Goal: Information Seeking & Learning: Compare options

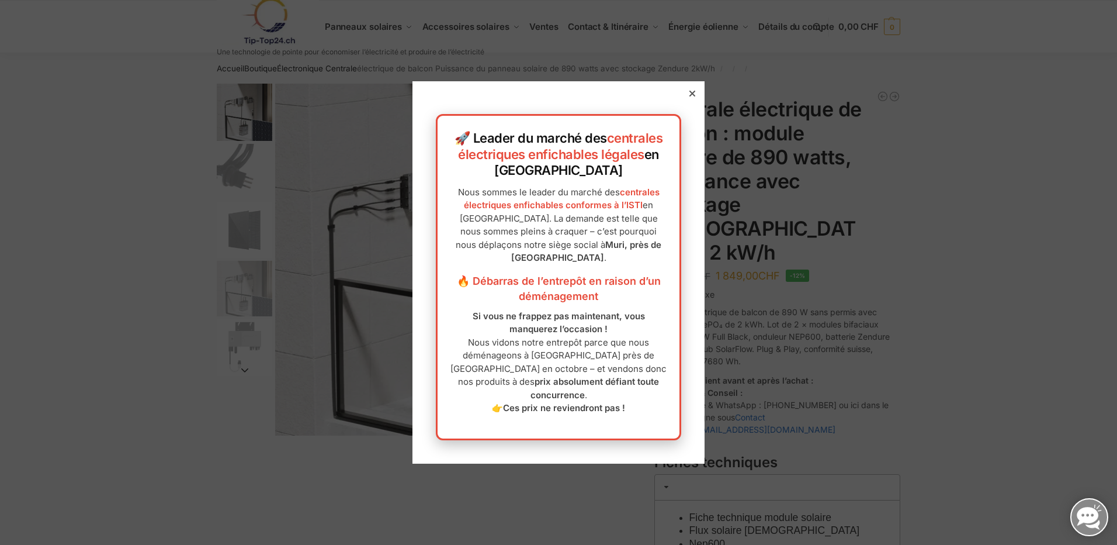
click at [690, 96] on icon at bounding box center [693, 94] width 6 height 6
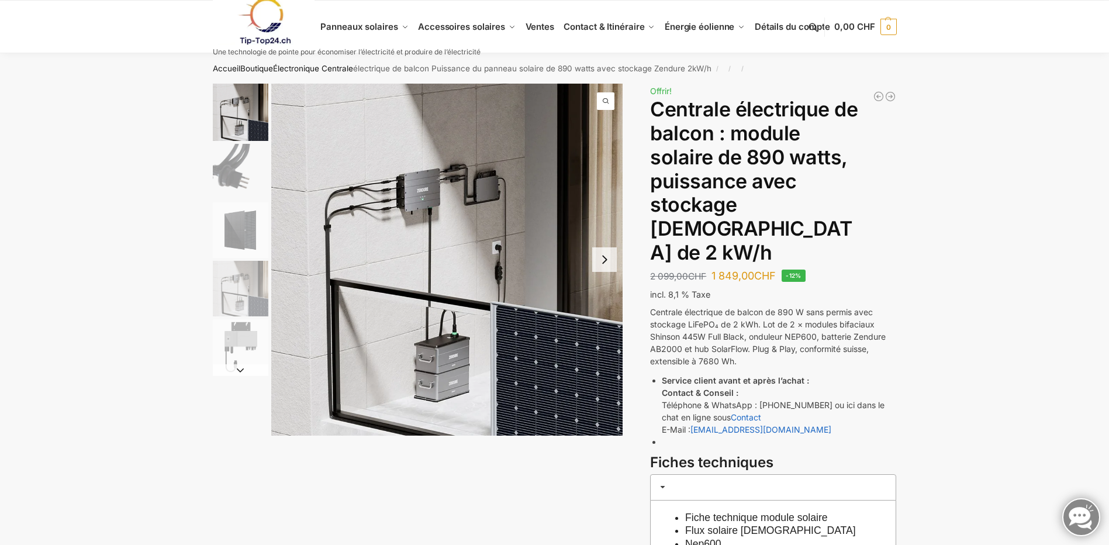
click at [238, 178] on img "2 / 5" at bounding box center [241, 172] width 56 height 56
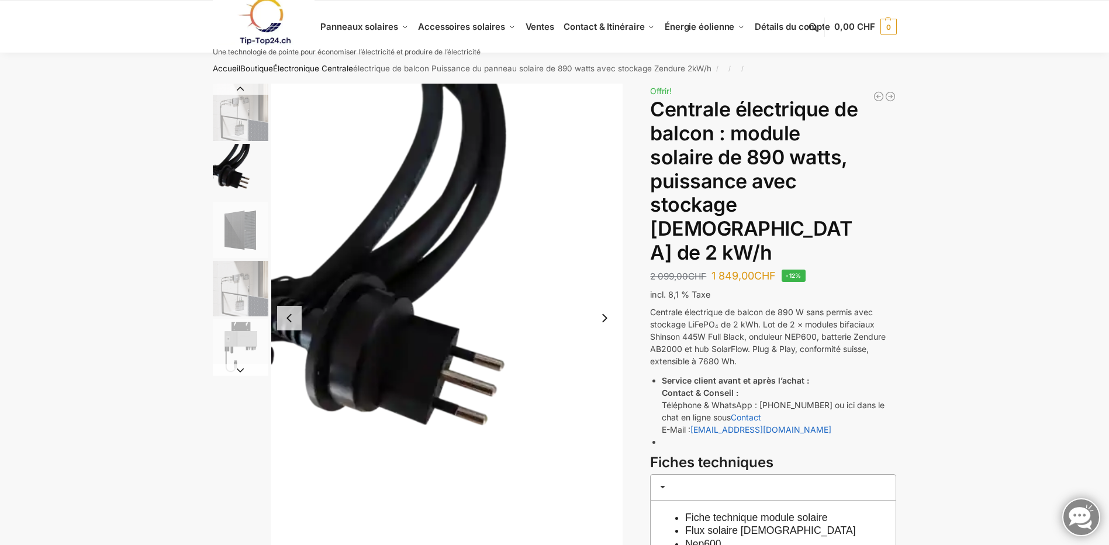
click at [240, 231] on img "3 / 5" at bounding box center [241, 230] width 56 height 56
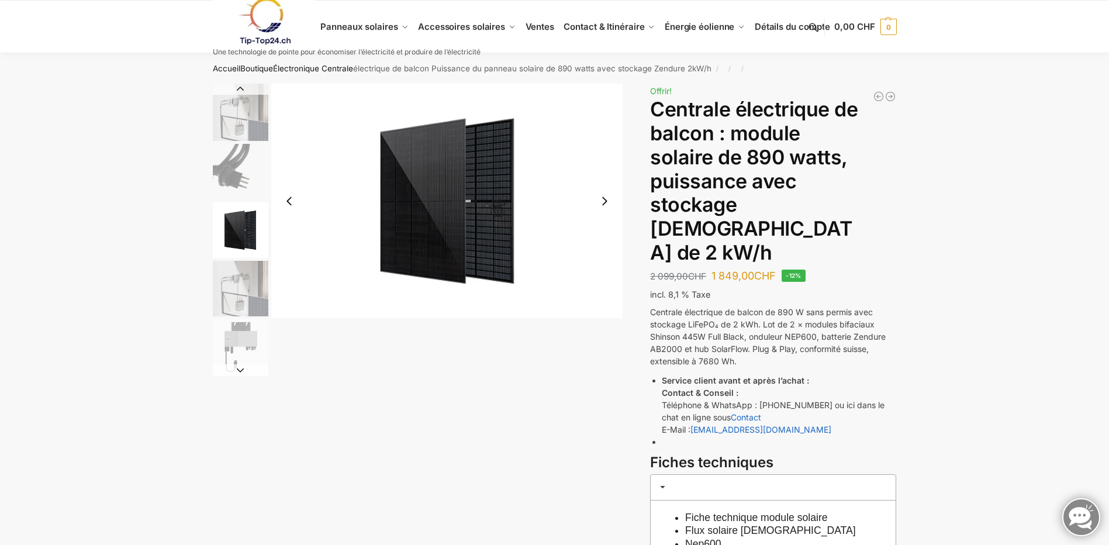
click at [241, 285] on img "4 / 5" at bounding box center [241, 289] width 56 height 56
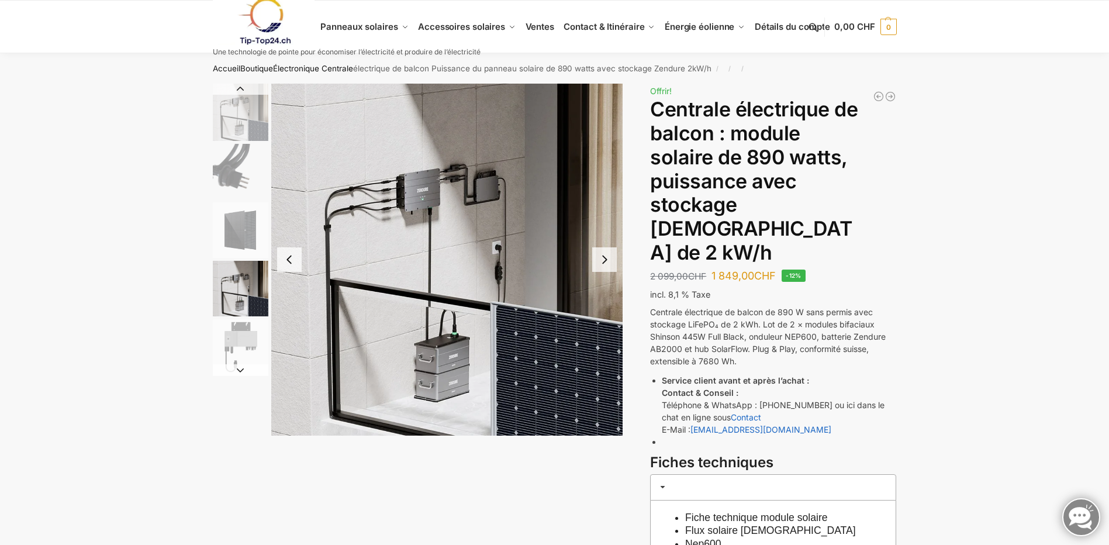
click at [244, 340] on img "5 / 5" at bounding box center [241, 347] width 56 height 56
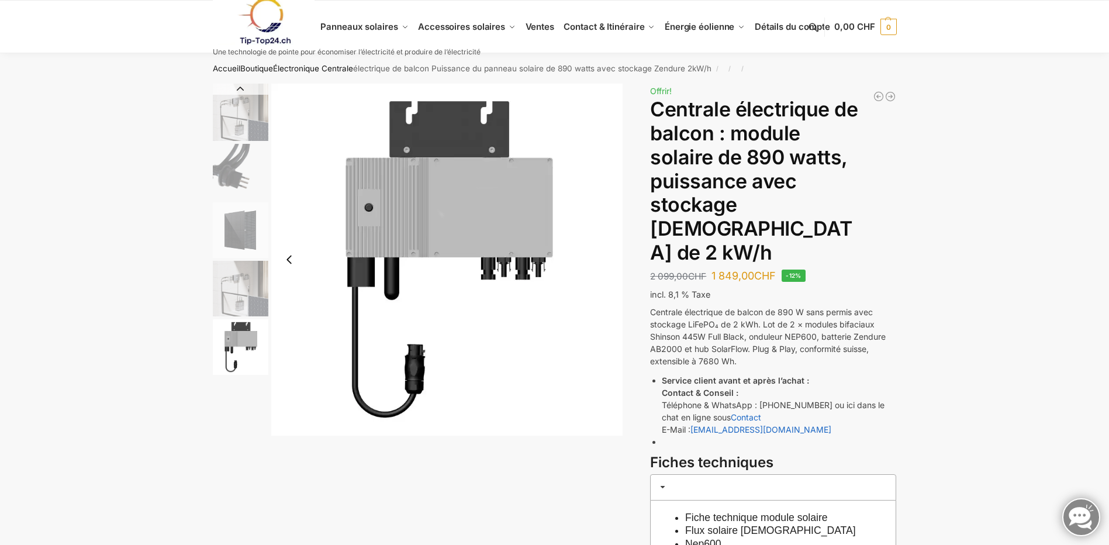
click at [242, 300] on img "4 / 5" at bounding box center [241, 289] width 56 height 56
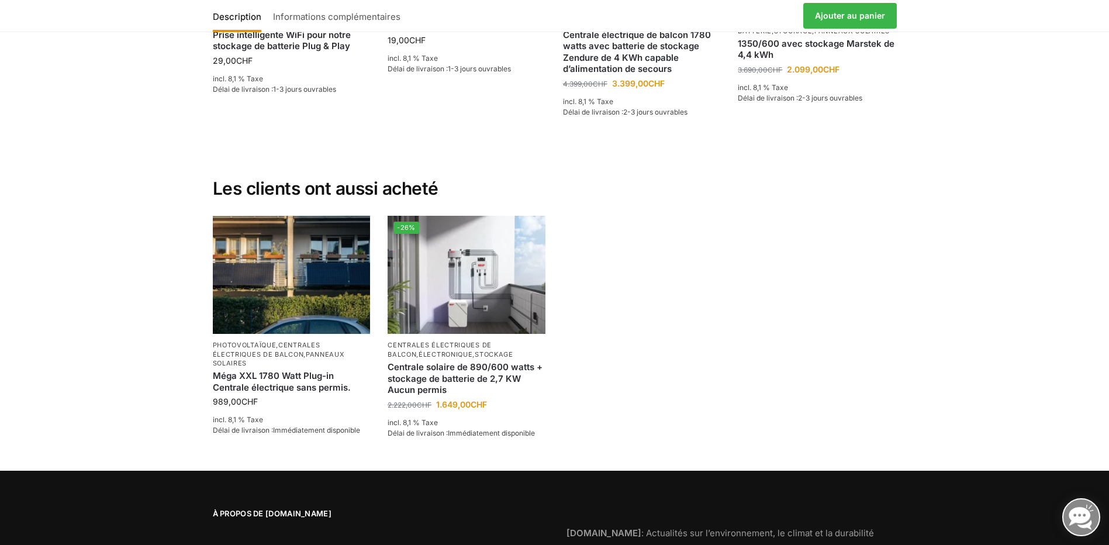
scroll to position [2435, 0]
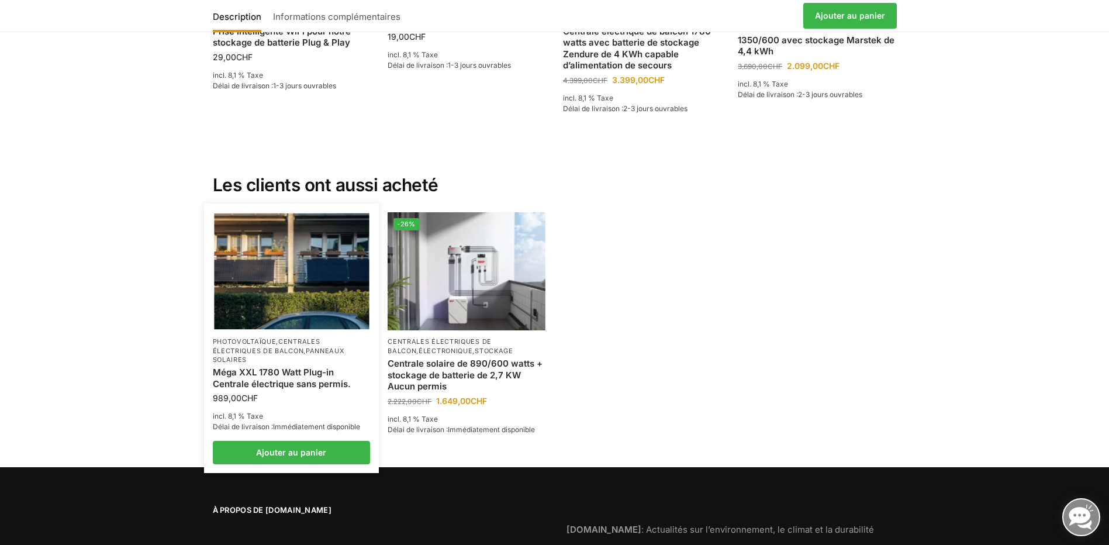
click at [276, 244] on img at bounding box center [291, 271] width 155 height 116
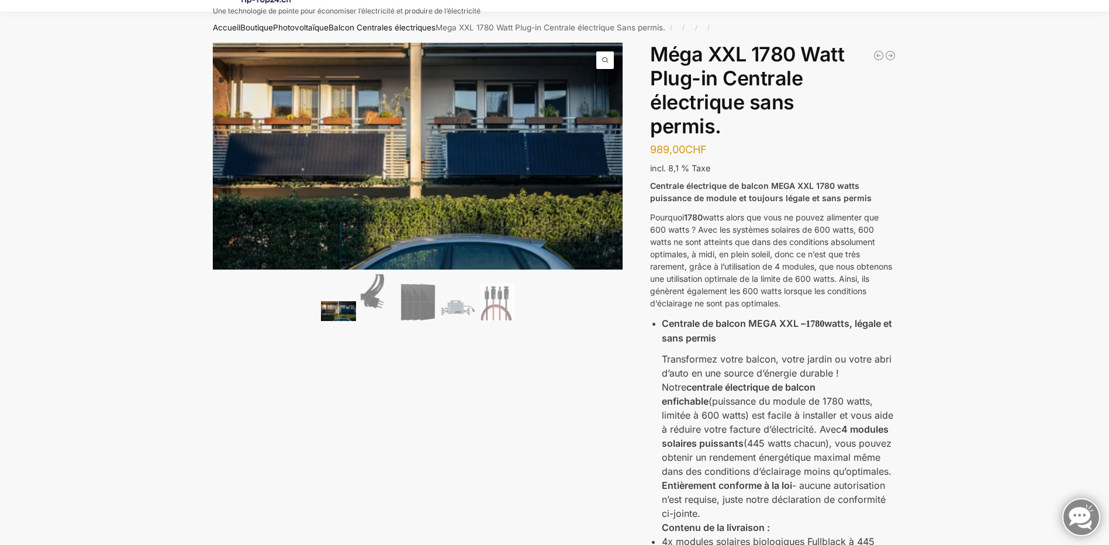
scroll to position [38, 0]
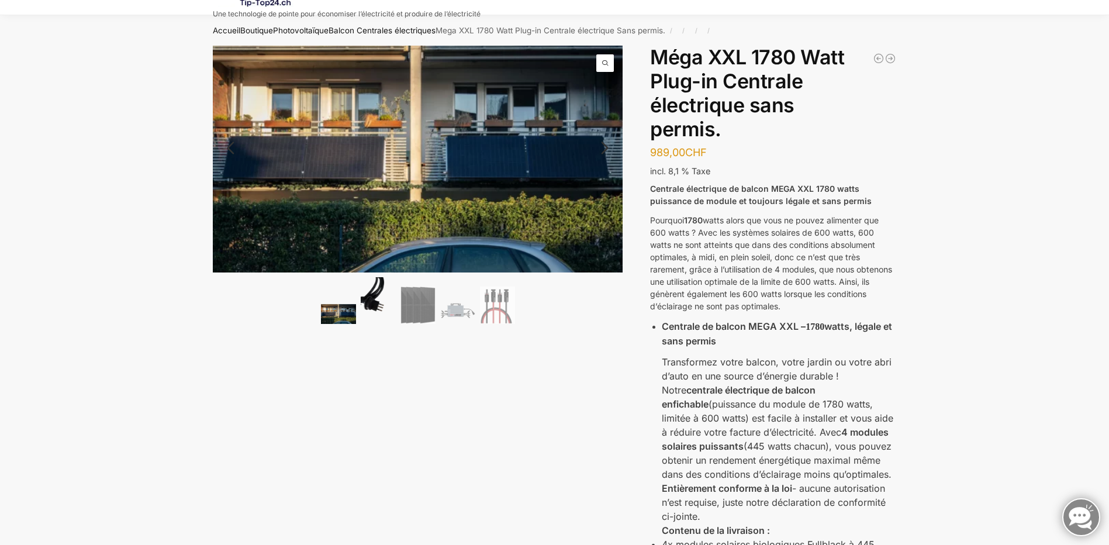
click at [379, 293] on img at bounding box center [378, 300] width 35 height 47
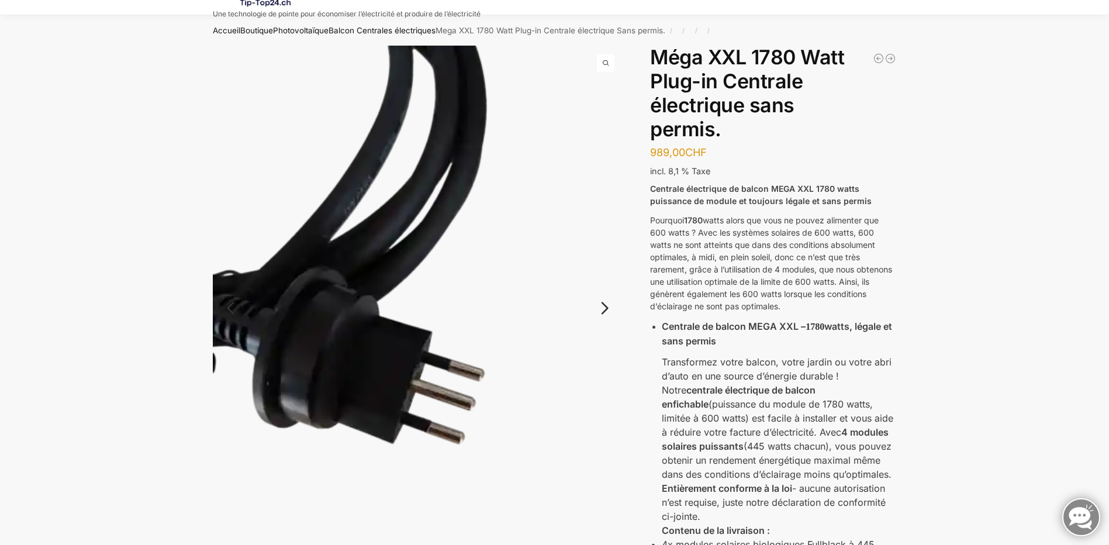
click at [603, 308] on link "Prochain" at bounding box center [593, 314] width 57 height 12
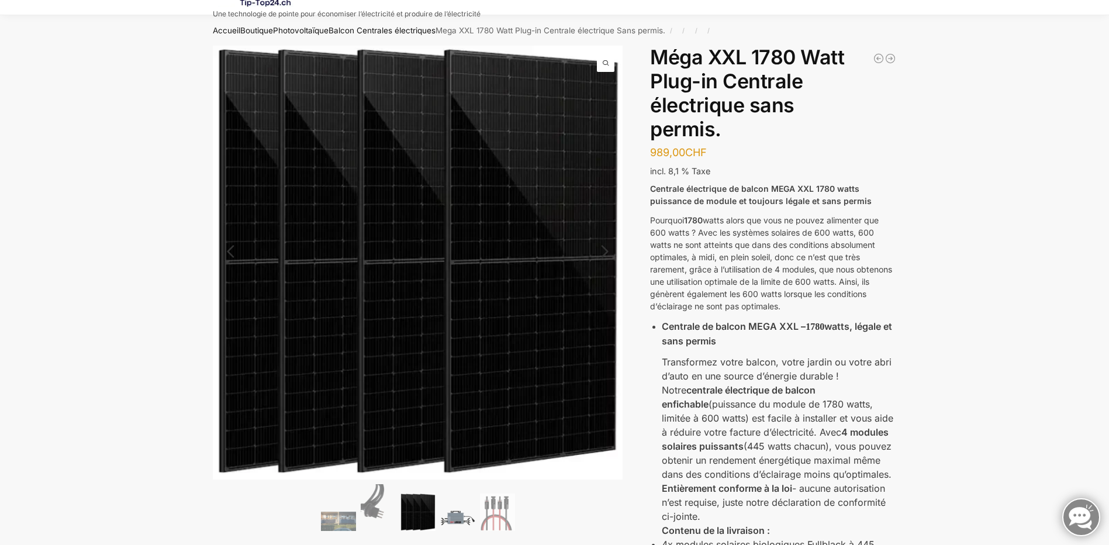
click at [458, 517] on img at bounding box center [457, 517] width 35 height 26
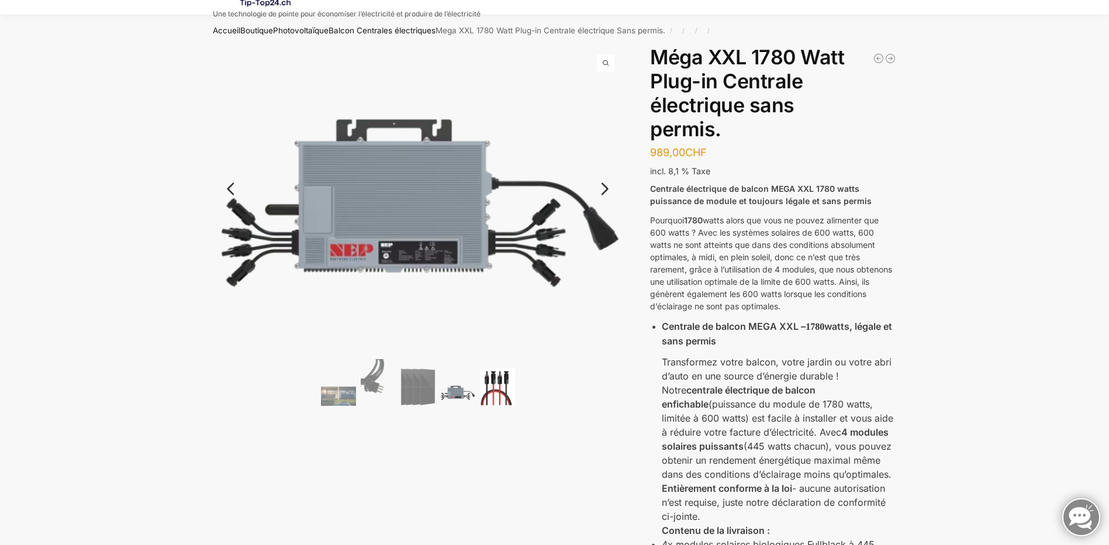
click at [496, 389] on img at bounding box center [497, 386] width 35 height 37
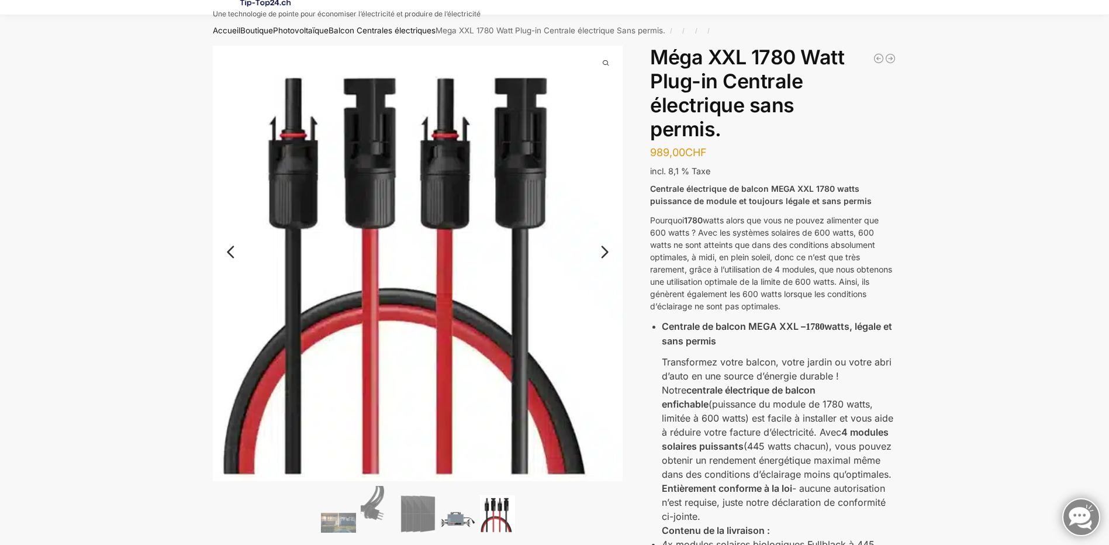
click at [456, 515] on img at bounding box center [457, 518] width 35 height 26
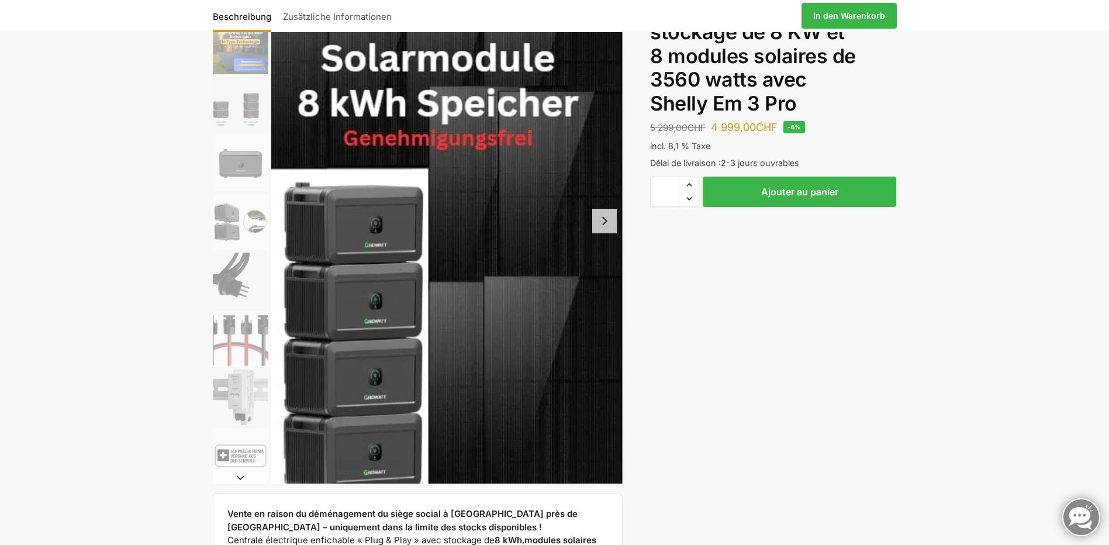
scroll to position [129, 0]
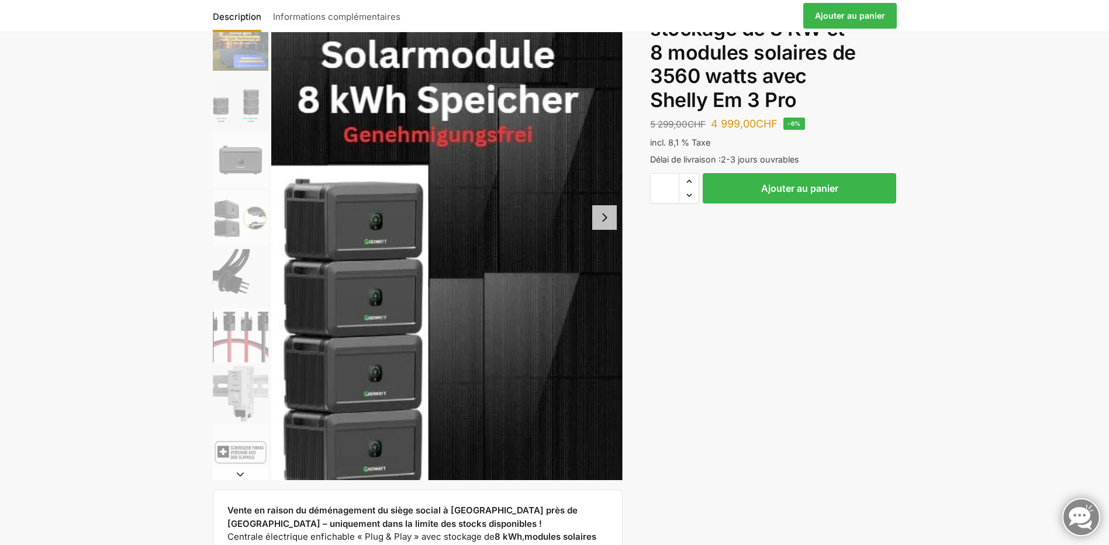
click at [236, 109] on img "3 / 9" at bounding box center [241, 102] width 56 height 56
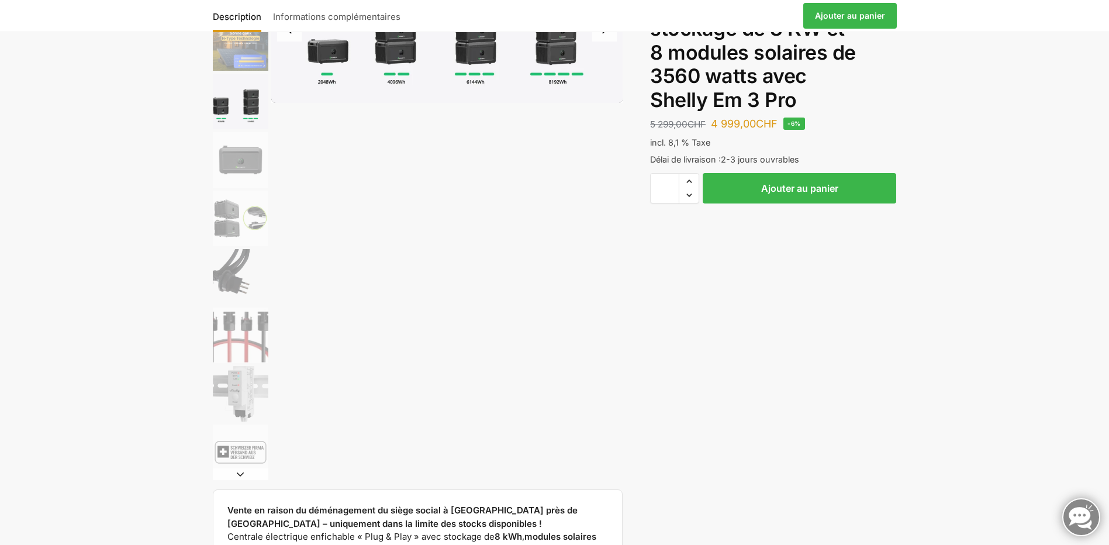
click at [243, 158] on img "4 / 9" at bounding box center [241, 160] width 56 height 56
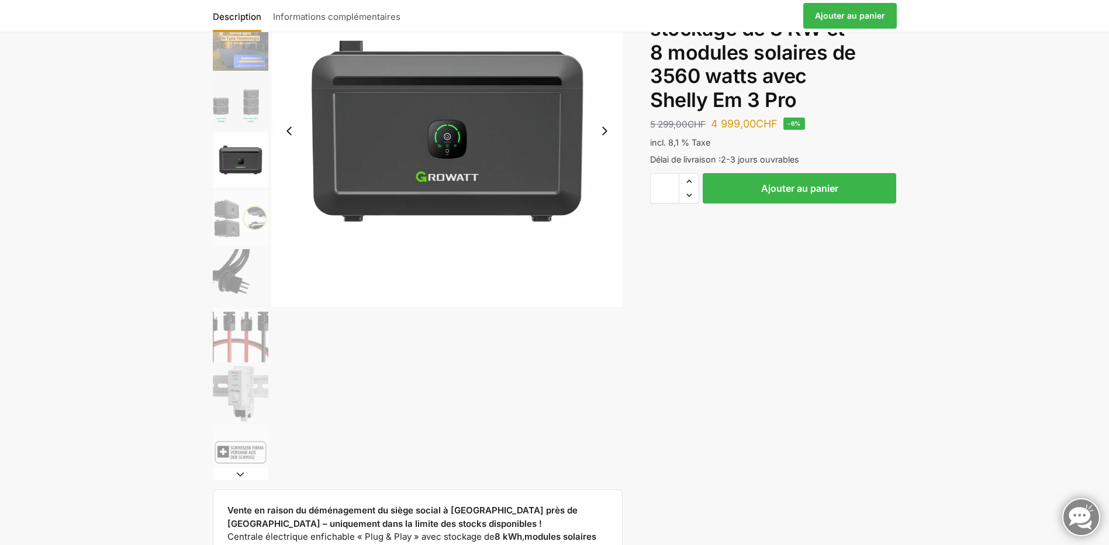
click at [238, 215] on img "5 / 9" at bounding box center [241, 219] width 56 height 56
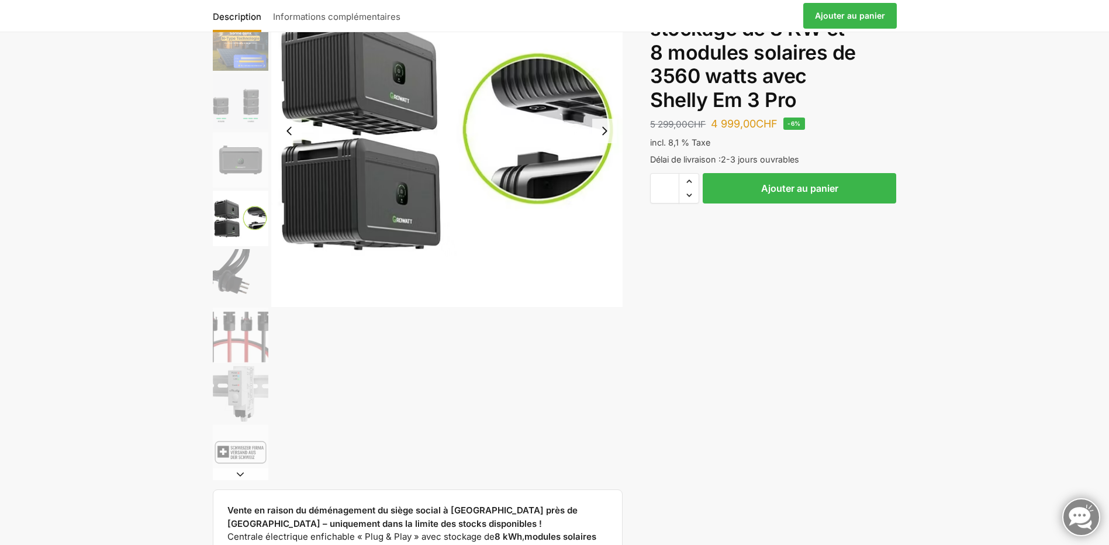
click at [238, 278] on img "6 / 9" at bounding box center [241, 277] width 56 height 56
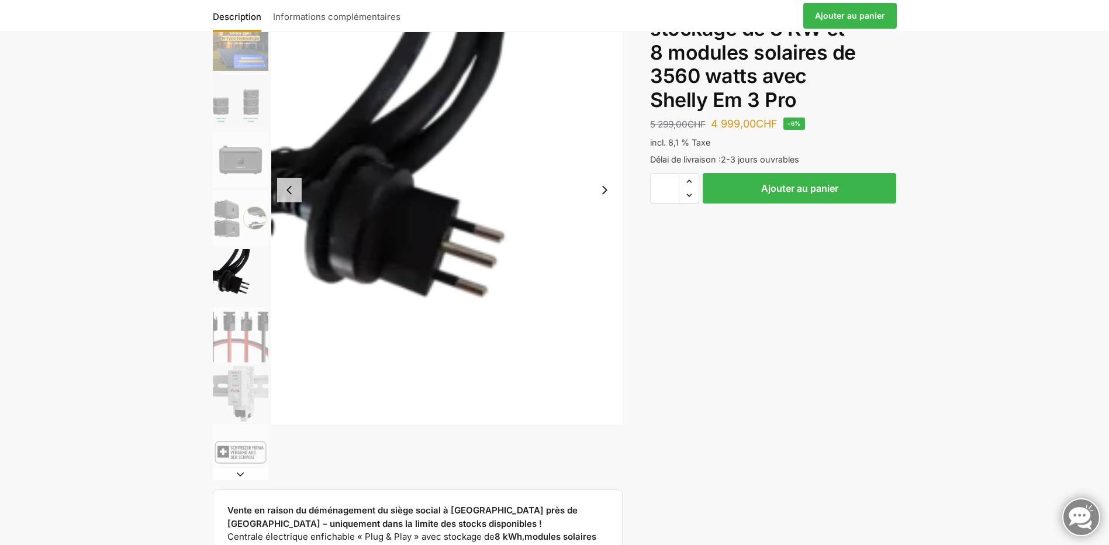
click at [243, 332] on img "7 / 9" at bounding box center [241, 335] width 56 height 56
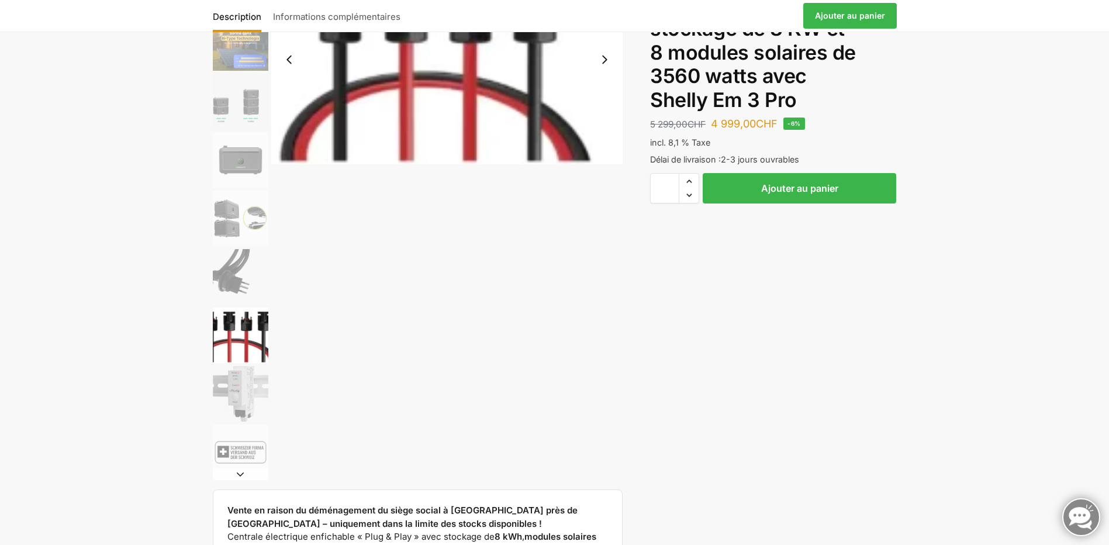
click at [250, 385] on img "8 / 9" at bounding box center [241, 394] width 56 height 56
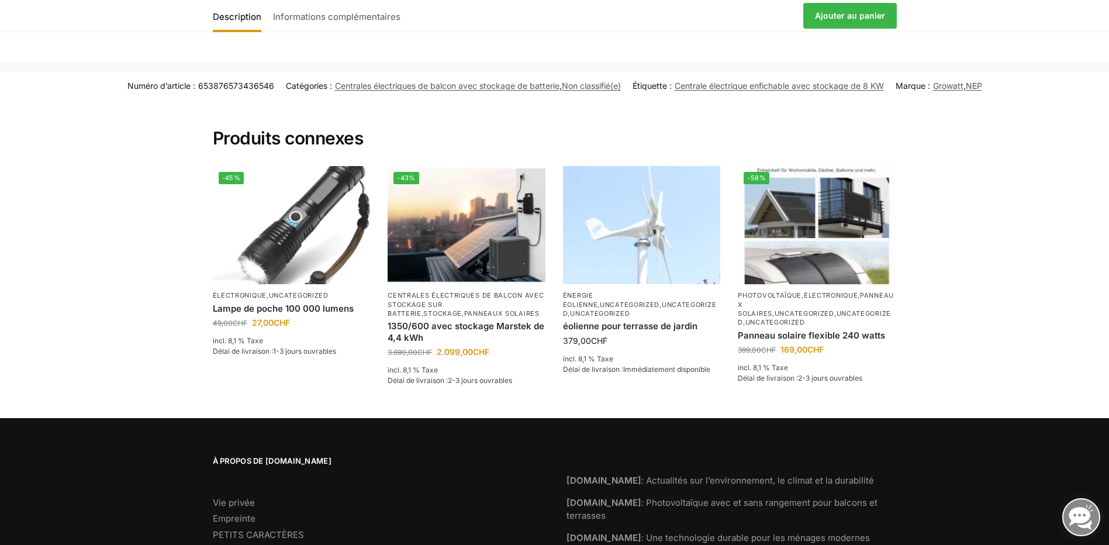
scroll to position [2041, 0]
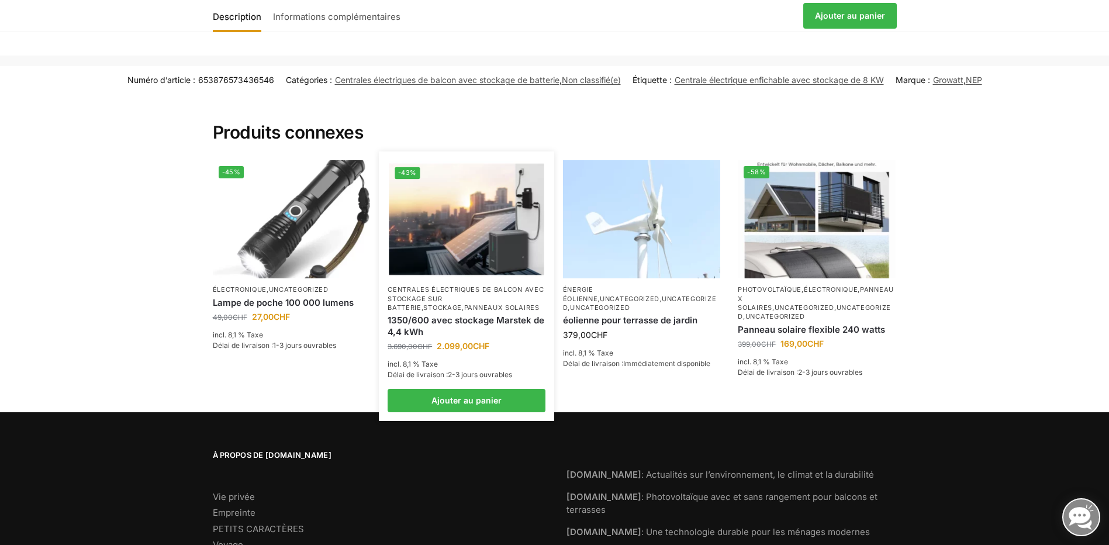
click at [511, 225] on img at bounding box center [466, 219] width 155 height 116
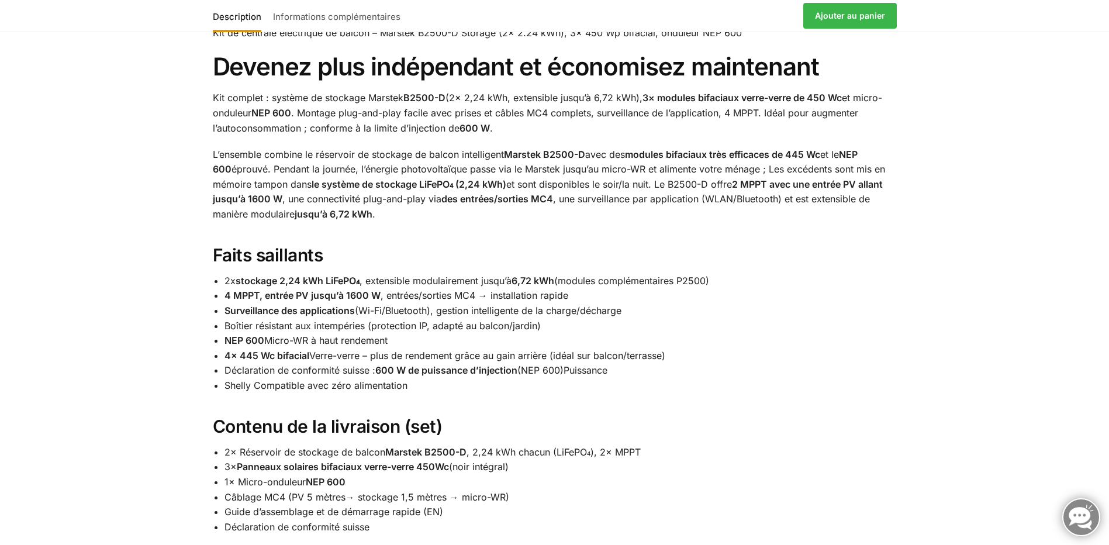
scroll to position [199, 0]
